Goal: Task Accomplishment & Management: Manage account settings

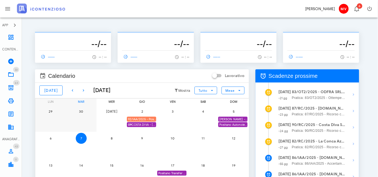
click at [149, 119] on div "92/IAA/2025 - Positano Transfer Cooperativa a.r.l. - Inviare Accertamento con A…" at bounding box center [141, 119] width 29 height 5
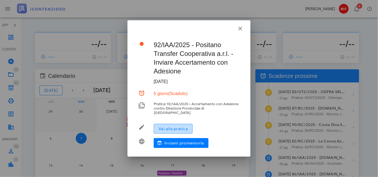
click at [174, 126] on span "Vai alla pratica" at bounding box center [173, 128] width 30 height 5
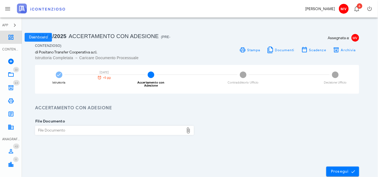
click at [10, 34] on icon at bounding box center [11, 37] width 7 height 7
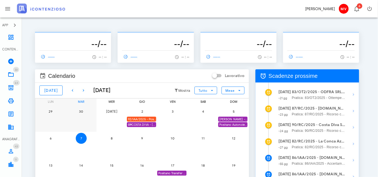
click at [227, 124] on div "Positano Autonoleggio Coop. scade termine Istanza acc. adesione" at bounding box center [232, 124] width 29 height 5
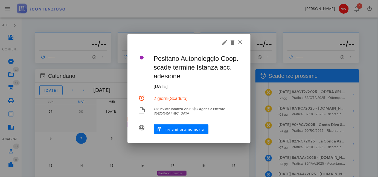
click at [227, 123] on div at bounding box center [189, 88] width 378 height 177
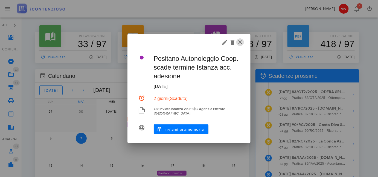
click at [239, 41] on icon "button" at bounding box center [240, 42] width 7 height 7
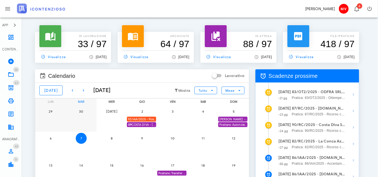
click at [229, 124] on div "Positano Autonoleggio Coop. scade termine Istanza acc. adesione" at bounding box center [232, 124] width 29 height 5
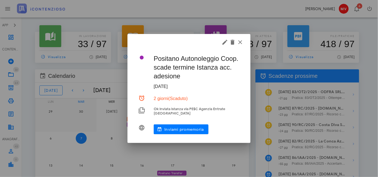
click at [229, 123] on div at bounding box center [189, 88] width 378 height 177
click at [224, 43] on icon "button" at bounding box center [225, 42] width 7 height 7
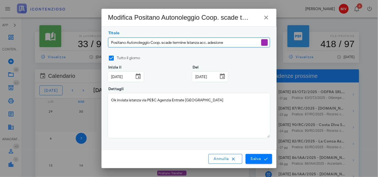
click at [138, 76] on icon at bounding box center [138, 76] width 7 height 7
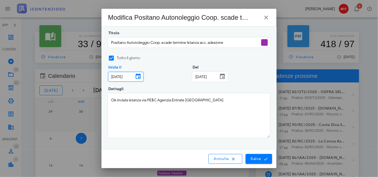
click at [120, 77] on input "[DATE]" at bounding box center [120, 76] width 25 height 9
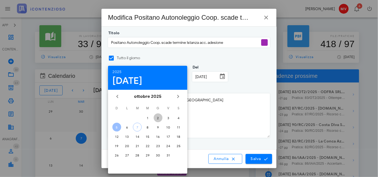
click at [157, 116] on div "2" at bounding box center [158, 118] width 9 height 4
type input "[DATE]"
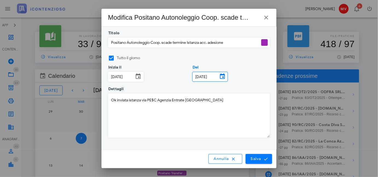
click at [204, 73] on input "[DATE]" at bounding box center [205, 76] width 25 height 9
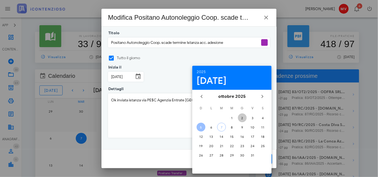
click at [243, 118] on div "2" at bounding box center [242, 118] width 9 height 4
type input "[DATE]"
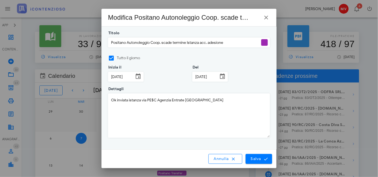
click at [152, 99] on textarea "Ok inviata istanza via PE$C Agenzia Entrate [GEOGRAPHIC_DATA]" at bounding box center [188, 116] width 161 height 44
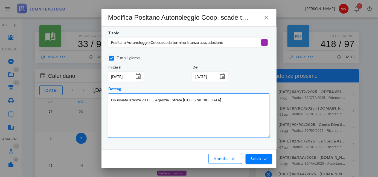
drag, startPoint x: 200, startPoint y: 95, endPoint x: 201, endPoint y: 100, distance: 4.8
click at [201, 97] on textarea "Ok inviata istanza via PEC Agenzia Entrate [GEOGRAPHIC_DATA]" at bounding box center [188, 116] width 161 height 44
type textarea "Ok inviata istanza via PEC Agenzia Entrate [GEOGRAPHIC_DATA] in data [DATE] Pro…"
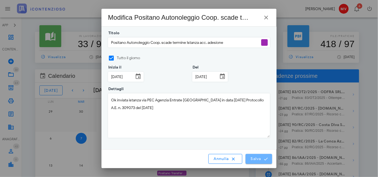
click at [258, 157] on span "Salva" at bounding box center [259, 158] width 17 height 5
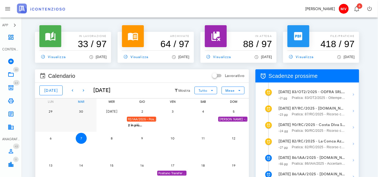
click at [144, 117] on div "92/IAA/2025 - Positano Transfer Cooperativa a.r.l. - Inviare Accertamento con A…" at bounding box center [141, 119] width 29 height 5
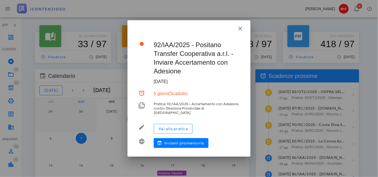
click at [144, 117] on div "APP Dashboard CONTENZIOSO Nuovo Contenzioso 33 In Lavorazione 33 64 Archivio 64…" at bounding box center [189, 142] width 378 height 284
click at [239, 30] on icon "button" at bounding box center [240, 28] width 7 height 7
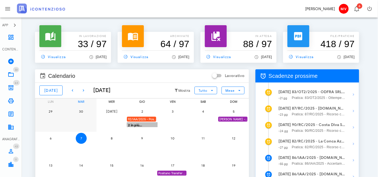
click at [131, 124] on div "2 in più..." at bounding box center [142, 124] width 31 height 5
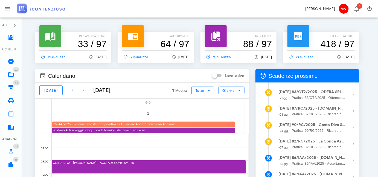
click at [137, 122] on div "92/IAA/2025 - Positano Transfer Cooperativa a.r.l. - Inviare Accertamento con A…" at bounding box center [144, 123] width 184 height 5
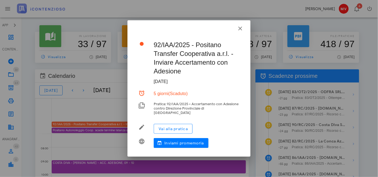
click at [137, 122] on div at bounding box center [189, 88] width 378 height 177
click at [239, 30] on icon "button" at bounding box center [240, 28] width 7 height 7
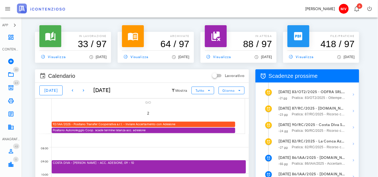
scroll to position [25, 0]
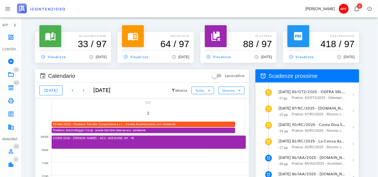
click at [117, 137] on strong "COSTA DIVA - [PERSON_NAME] - ACC. ADESIONE" at bounding box center [88, 138] width 70 height 4
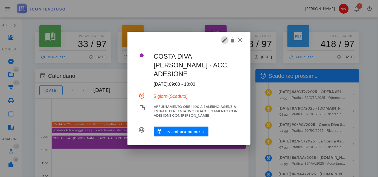
click at [223, 40] on icon "button" at bounding box center [225, 40] width 7 height 7
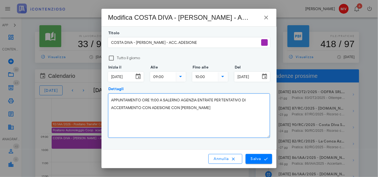
click at [210, 107] on textarea "APPUNTAMENTO ORE 11:00 A SALERNO AGENZIA ENTRATE PER TENTATIVO DI ACCERTAMENTO …" at bounding box center [188, 116] width 161 height 44
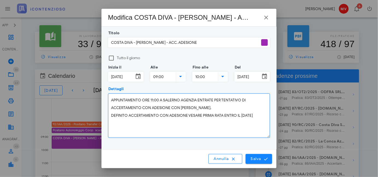
type textarea "APPUNTAMENTO ORE 11:00 A SALERNO AGENZIA ENTRATE PER TENTATIVO DI ACCERTAMENTO …"
click at [259, 157] on span "Salva" at bounding box center [259, 158] width 17 height 5
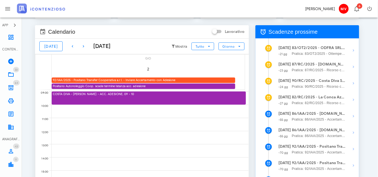
scroll to position [50, 0]
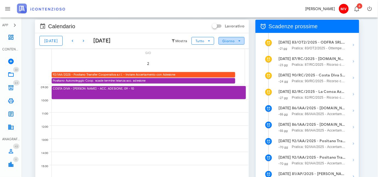
click at [241, 40] on icon "button" at bounding box center [239, 40] width 5 height 5
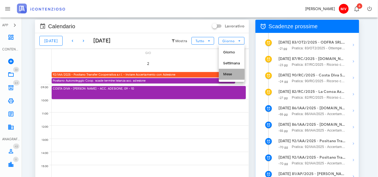
click at [228, 72] on div "Mese" at bounding box center [231, 74] width 17 height 4
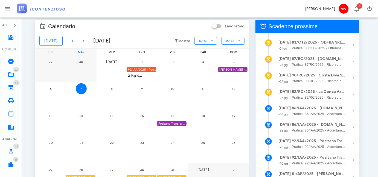
click at [172, 122] on div "Positano Transfer Coop. - SCADE 1^ istanza accertamento con adesione" at bounding box center [171, 123] width 29 height 5
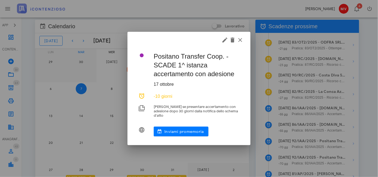
click at [172, 122] on div at bounding box center [189, 88] width 378 height 177
click at [239, 42] on icon "button" at bounding box center [240, 40] width 7 height 7
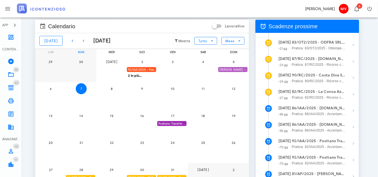
click at [229, 67] on div "[PERSON_NAME] - Comunicazione Schema d'atto notificato il [DATE] anno 2019" at bounding box center [232, 69] width 29 height 5
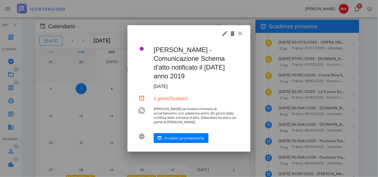
click at [229, 67] on div at bounding box center [189, 88] width 378 height 177
click at [224, 35] on icon "button" at bounding box center [225, 33] width 7 height 7
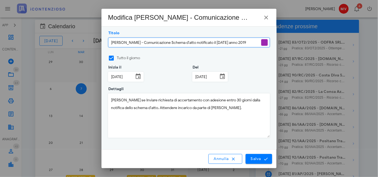
click at [106, 76] on div "Inizia il [DATE]" at bounding box center [126, 78] width 42 height 22
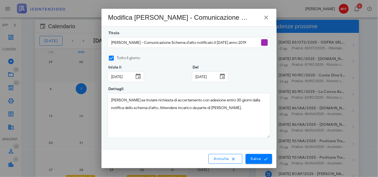
click at [110, 75] on input "[DATE]" at bounding box center [120, 76] width 25 height 9
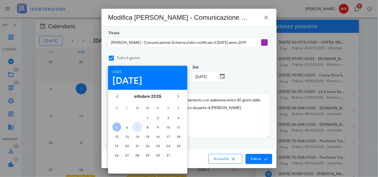
click at [139, 125] on div "7" at bounding box center [137, 127] width 8 height 4
type input "[DATE]"
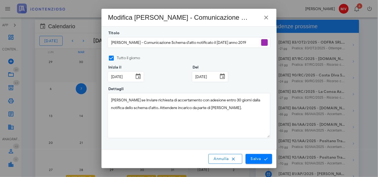
click at [196, 77] on input "[DATE]" at bounding box center [205, 76] width 25 height 9
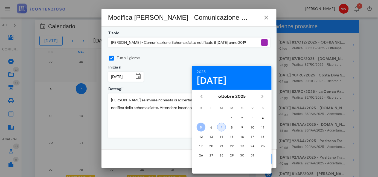
click at [221, 127] on div "7" at bounding box center [221, 127] width 8 height 4
type input "[DATE]"
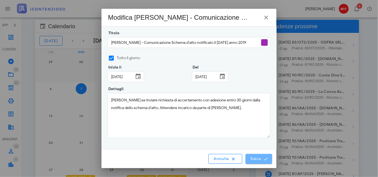
click at [257, 161] on button "Salva" at bounding box center [259, 159] width 27 height 10
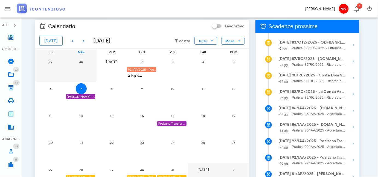
click at [146, 69] on div "92/IAA/2025 - Positano Transfer Cooperativa a.r.l. - Inviare Accertamento con A…" at bounding box center [141, 69] width 29 height 5
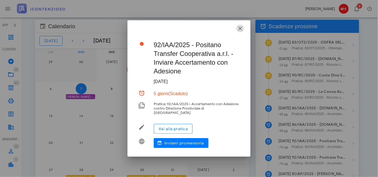
click at [241, 30] on icon "button" at bounding box center [240, 28] width 7 height 7
